Goal: Find specific page/section: Find specific page/section

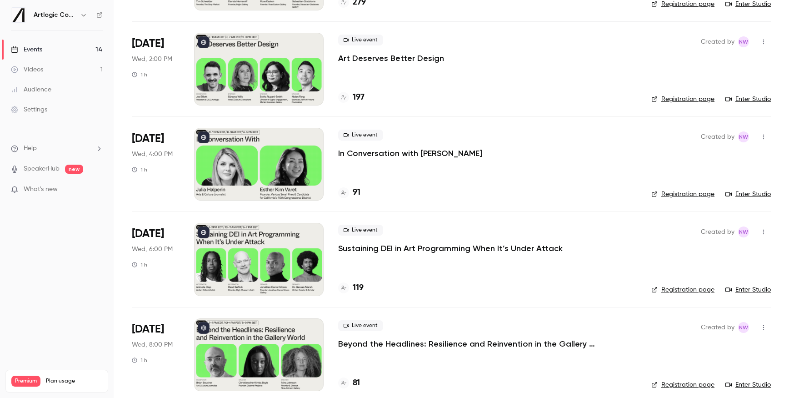
scroll to position [522, 0]
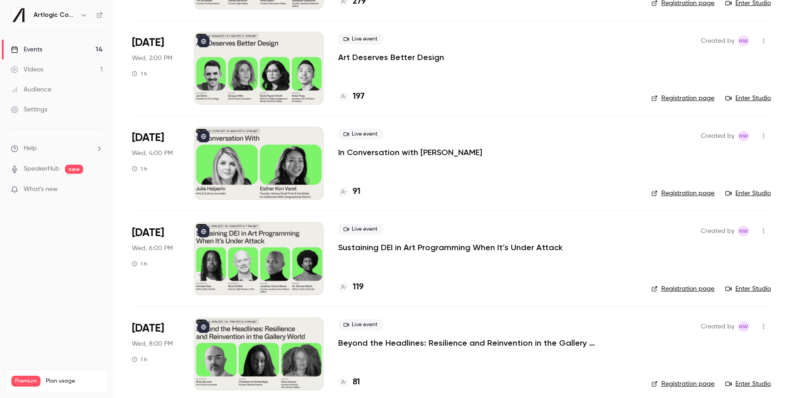
click at [355, 191] on h4 "91" at bounding box center [357, 192] width 8 height 12
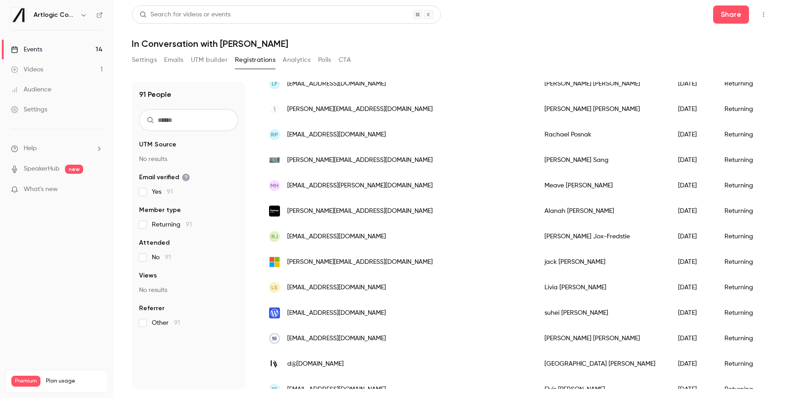
scroll to position [1053, 0]
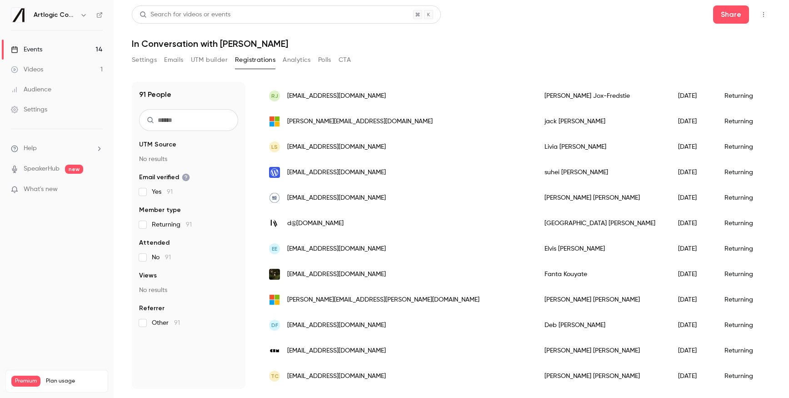
click at [55, 55] on link "Events 14" at bounding box center [57, 50] width 114 height 20
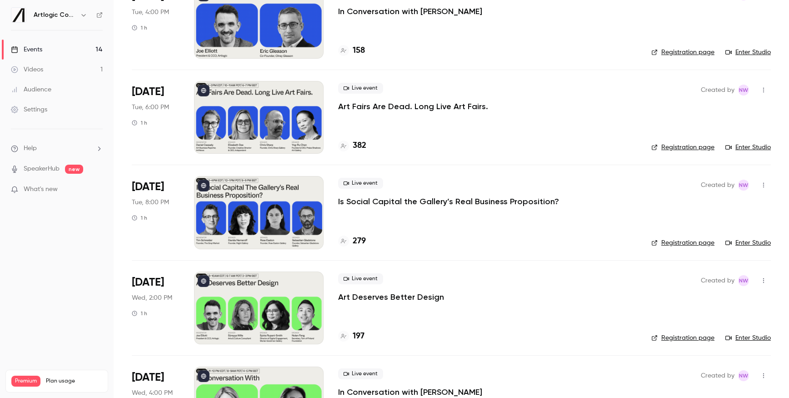
scroll to position [354, 0]
